Goal: Complete application form

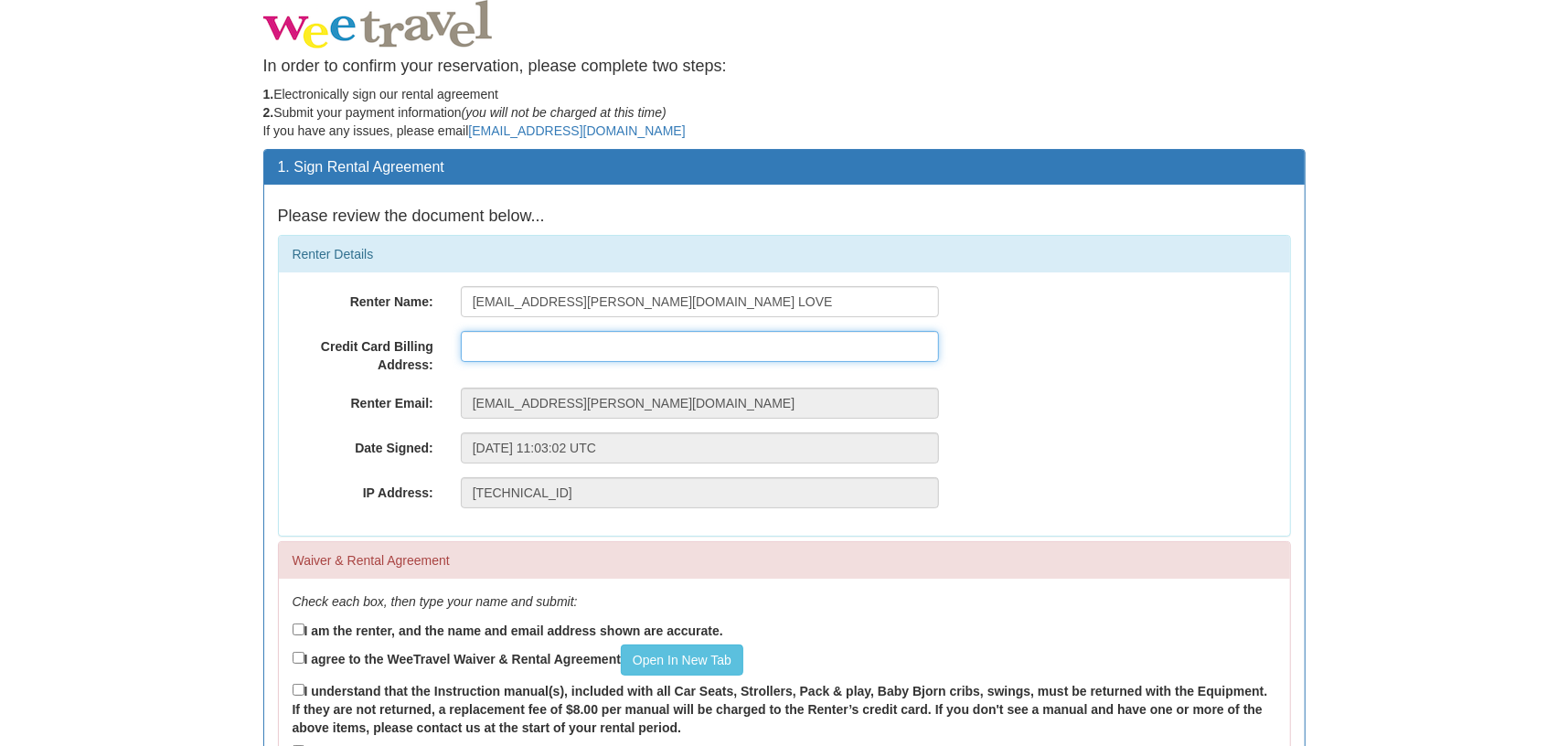
click at [500, 349] on input "text" at bounding box center [699, 346] width 478 height 31
type input "[STREET_ADDRESS]"
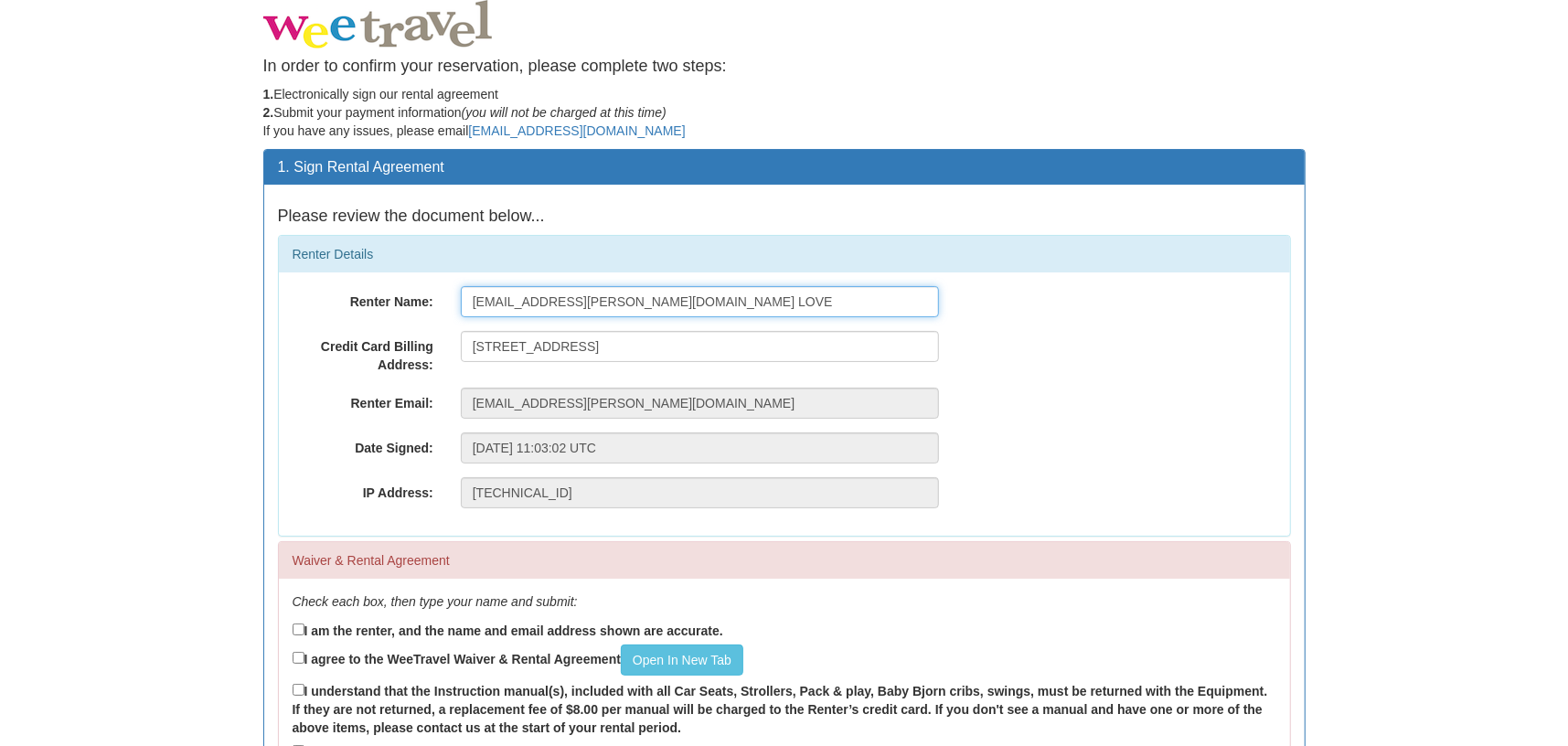
click at [473, 290] on input "[EMAIL_ADDRESS][PERSON_NAME][DOMAIN_NAME] LOVE" at bounding box center [699, 301] width 478 height 31
type input "E"
type input "l"
type input "Lorna Love"
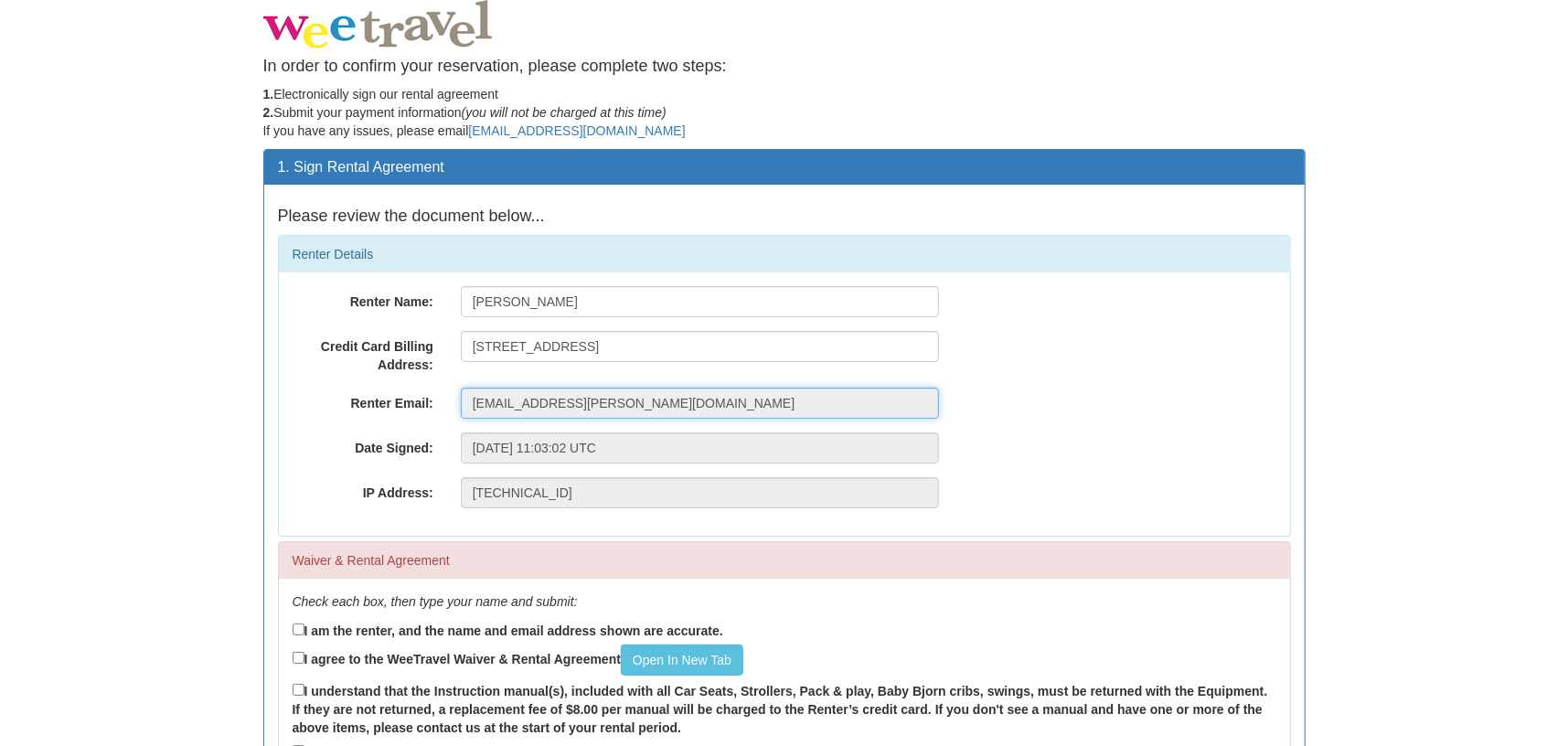
click at [727, 390] on input "[EMAIL_ADDRESS][PERSON_NAME][DOMAIN_NAME]" at bounding box center [699, 402] width 478 height 31
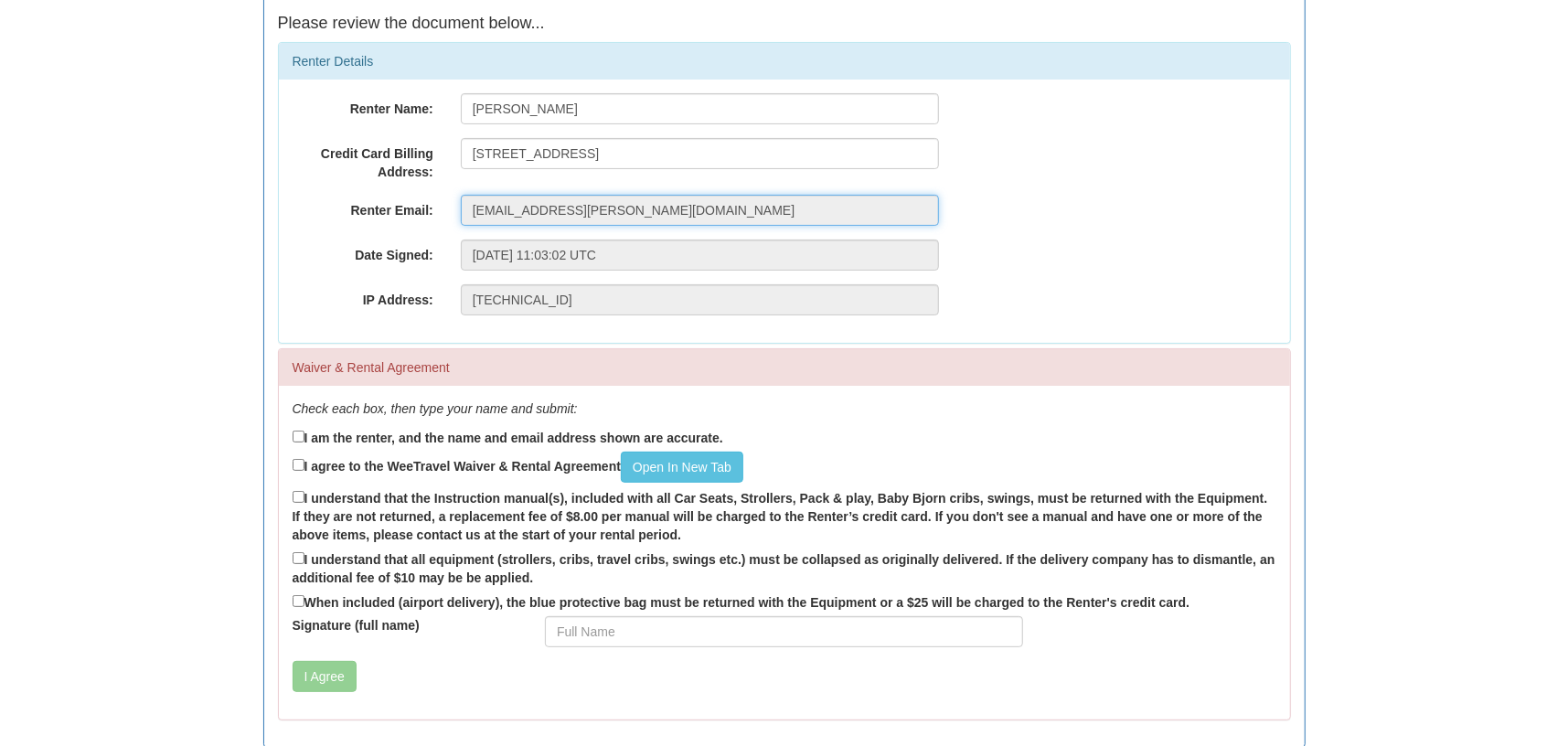
scroll to position [254, 0]
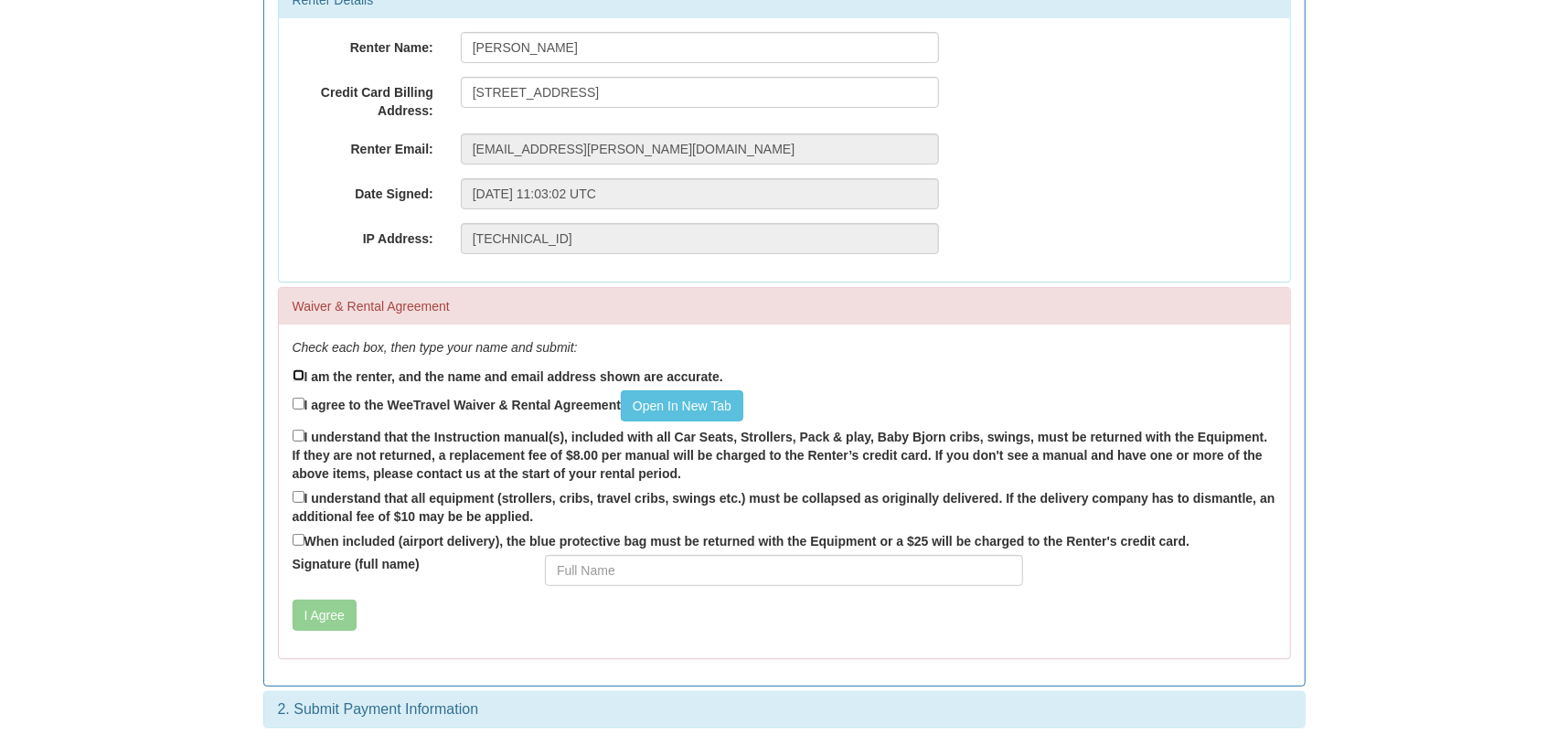
click at [298, 373] on input "I am the renter, and the name and email address shown are accurate." at bounding box center [298, 374] width 12 height 12
checkbox input "true"
click at [696, 397] on link "Open In New Tab" at bounding box center [682, 405] width 123 height 31
click at [297, 401] on input "I agree to the WeeTravel Waiver & Rental Agreement Open In New Tab" at bounding box center [298, 403] width 12 height 12
checkbox input "true"
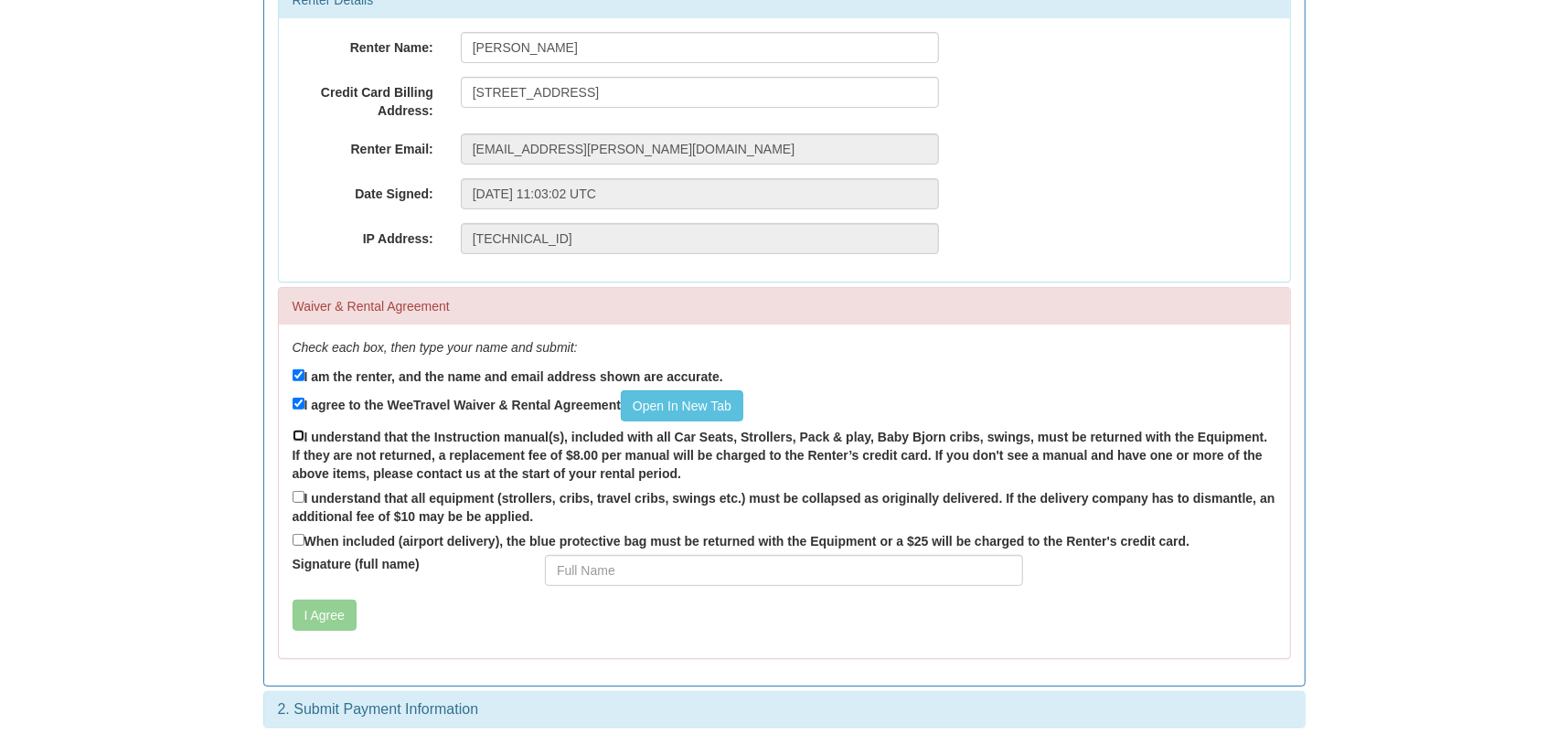
click at [296, 435] on input "I understand that the Instruction manual(s), included with all Car Seats, Strol…" at bounding box center [298, 435] width 12 height 12
checkbox input "true"
click at [297, 495] on input "I understand that all equipment (strollers, cribs, travel cribs, swings etc.) m…" at bounding box center [298, 496] width 12 height 12
checkbox input "true"
click at [564, 567] on input "Signature (full name)" at bounding box center [783, 570] width 478 height 31
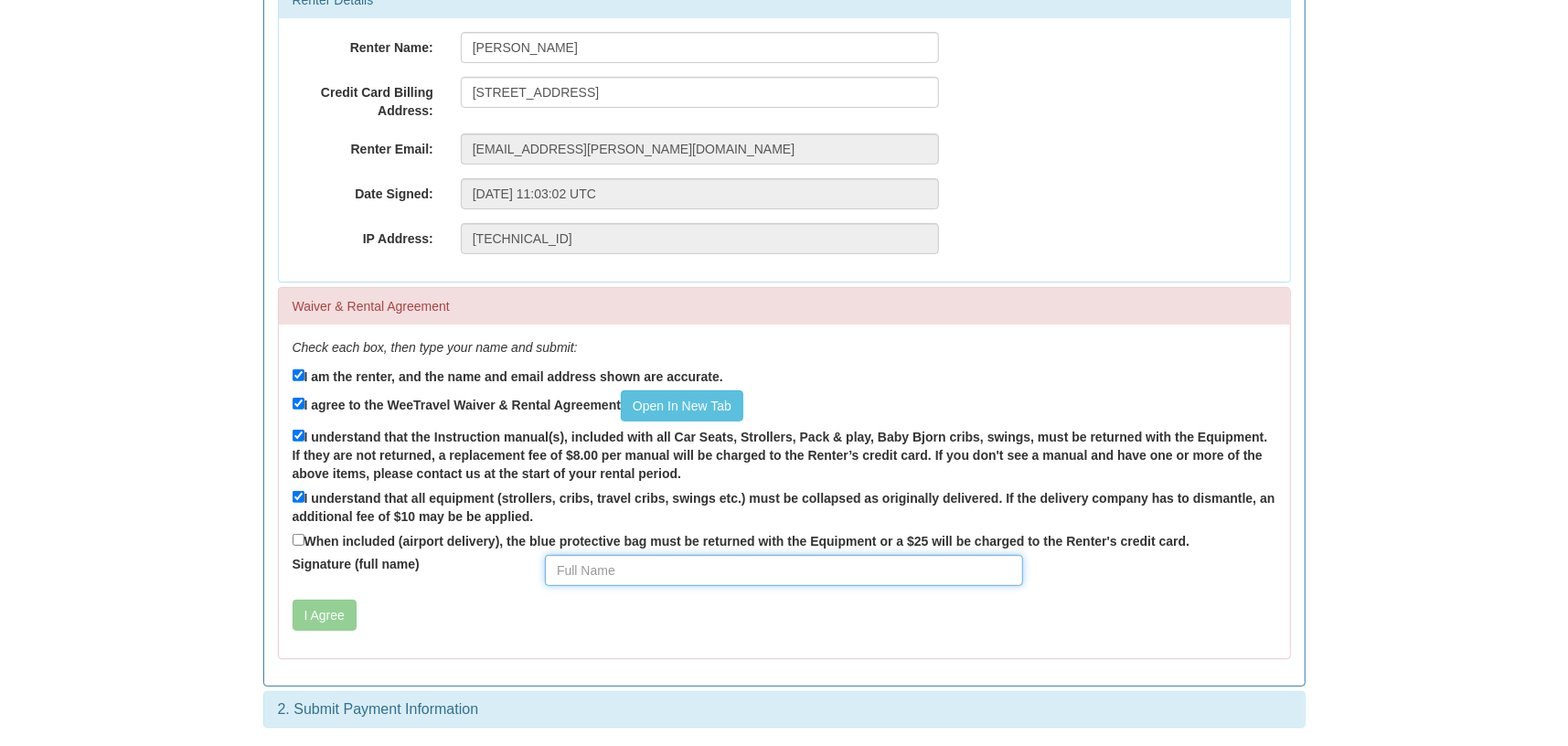
type input "Lorna Love"
click at [326, 621] on button "I Agree" at bounding box center [324, 615] width 64 height 31
click at [299, 540] on input "When included (airport delivery), the blue protective bag must be returned with…" at bounding box center [298, 539] width 12 height 12
checkbox input "true"
click at [321, 609] on button "I Agree" at bounding box center [324, 615] width 64 height 31
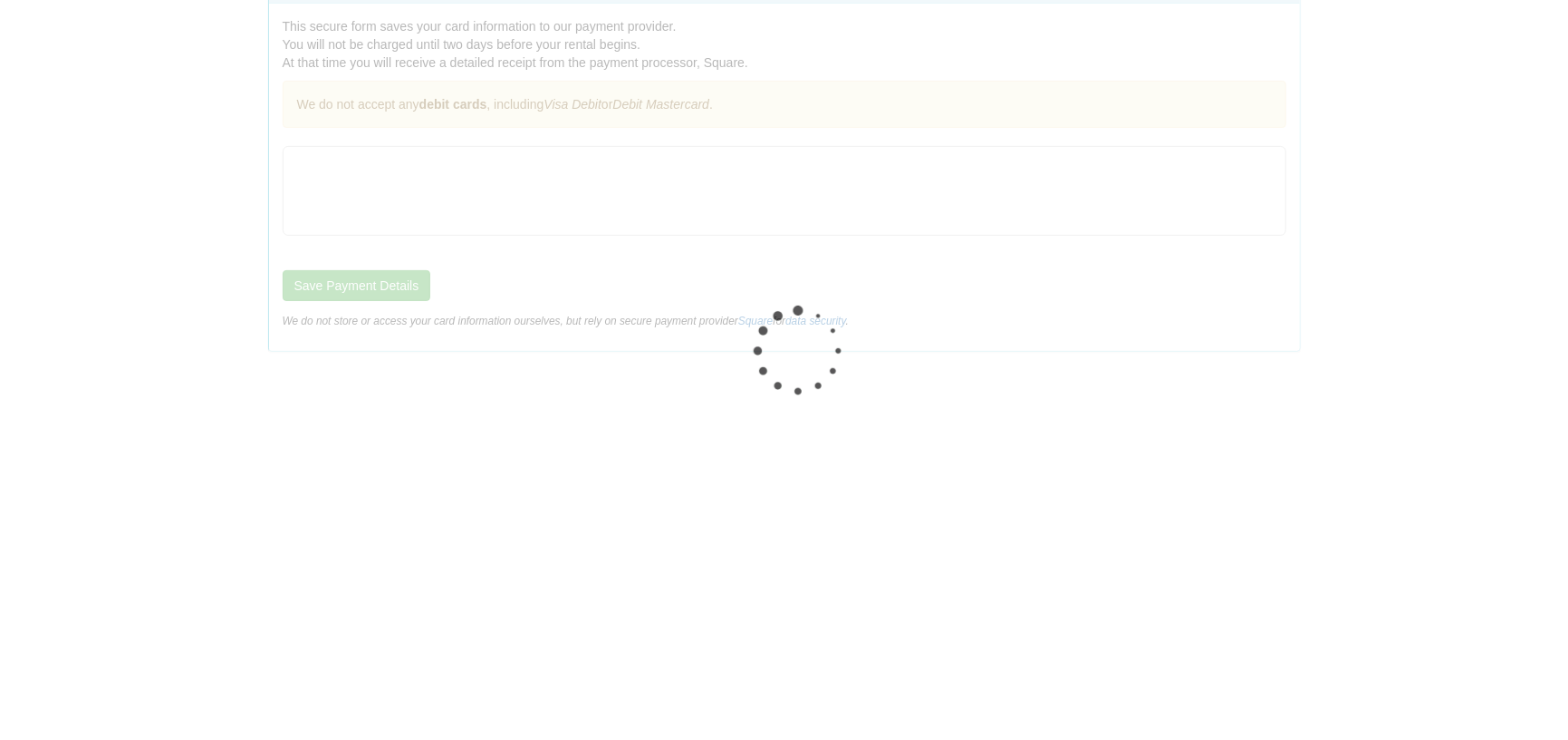
scroll to position [0, 0]
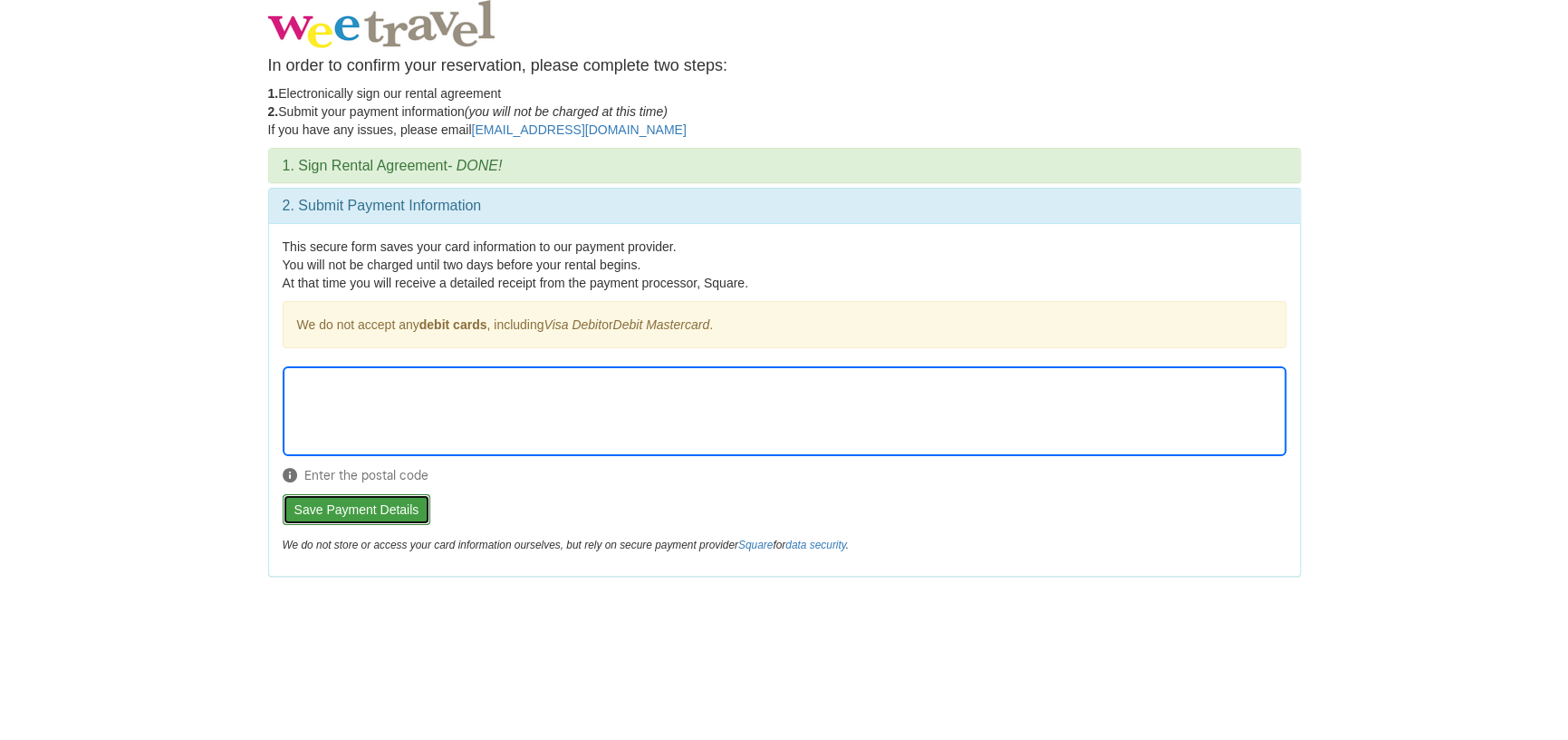
click at [363, 503] on button "Save Payment Details" at bounding box center [356, 509] width 148 height 31
